Goal: Task Accomplishment & Management: Manage account settings

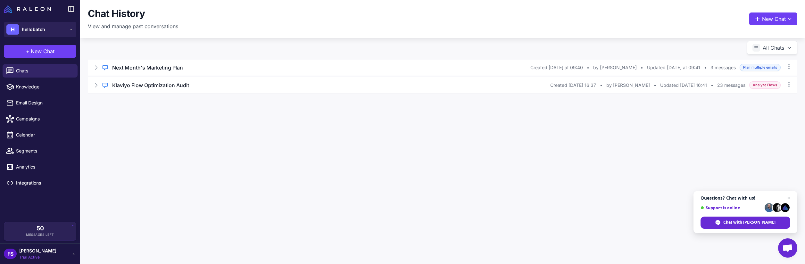
click at [207, 127] on div "Chat History View and manage past conversations New Chat All Chats Regular Chat…" at bounding box center [442, 132] width 725 height 264
click at [69, 38] on div "H hellobatch" at bounding box center [40, 29] width 80 height 23
click at [70, 29] on icon at bounding box center [71, 29] width 5 height 5
click at [88, 162] on div "Chat History View and manage past conversations New Chat All Chats Regular Chat…" at bounding box center [442, 132] width 725 height 264
click at [59, 255] on div "FS [PERSON_NAME] Trial Active" at bounding box center [40, 254] width 72 height 13
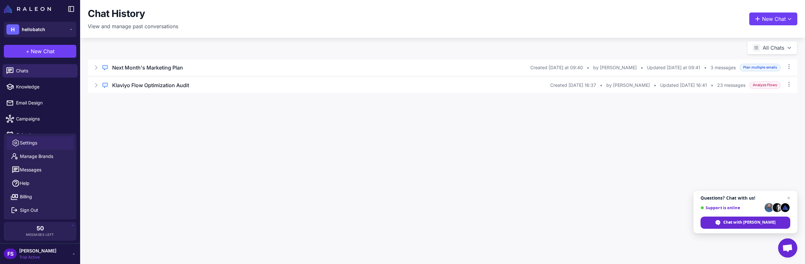
click at [37, 143] on span "Settings" at bounding box center [28, 142] width 17 height 7
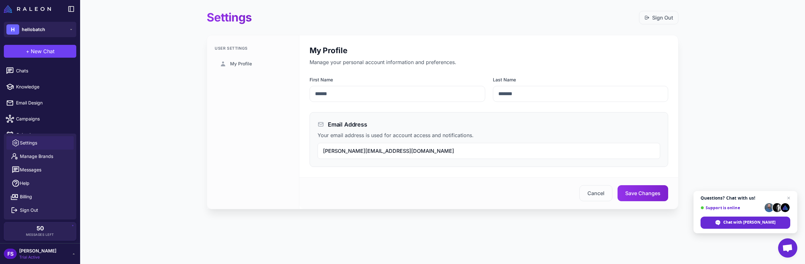
click at [151, 115] on main "Settings Sign Out User Settings My Profile My Profile Manage your personal acco…" at bounding box center [442, 115] width 725 height 230
click at [13, 34] on div "H" at bounding box center [12, 29] width 13 height 10
click at [13, 33] on div "H" at bounding box center [12, 29] width 13 height 10
click at [15, 33] on div "H" at bounding box center [12, 29] width 13 height 10
click at [113, 57] on main "Settings Sign Out User Settings My Profile My Profile Manage your personal acco…" at bounding box center [442, 115] width 725 height 230
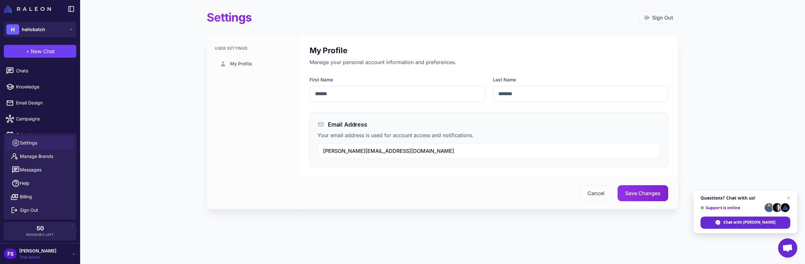
click at [10, 249] on div "FS" at bounding box center [10, 254] width 13 height 10
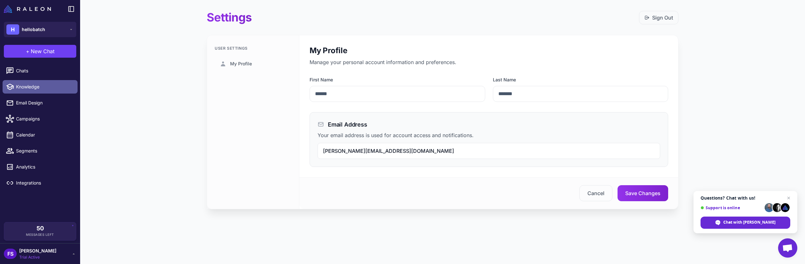
click at [21, 90] on span "Knowledge" at bounding box center [44, 86] width 56 height 7
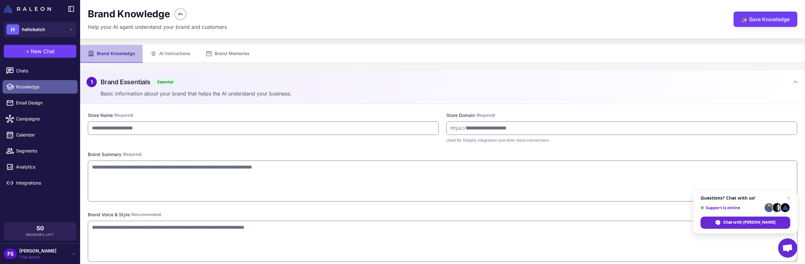
type input "**********"
type textarea "**********"
